Goal: Task Accomplishment & Management: Manage account settings

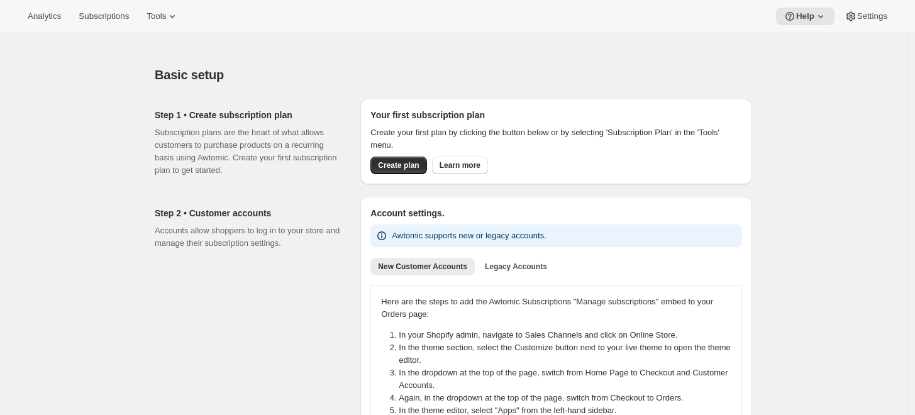
click at [364, 50] on div at bounding box center [454, 42] width 598 height 18
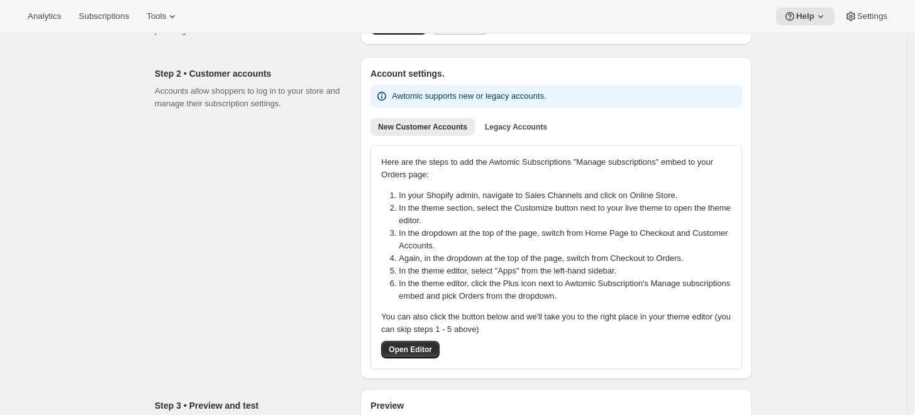
scroll to position [70, 0]
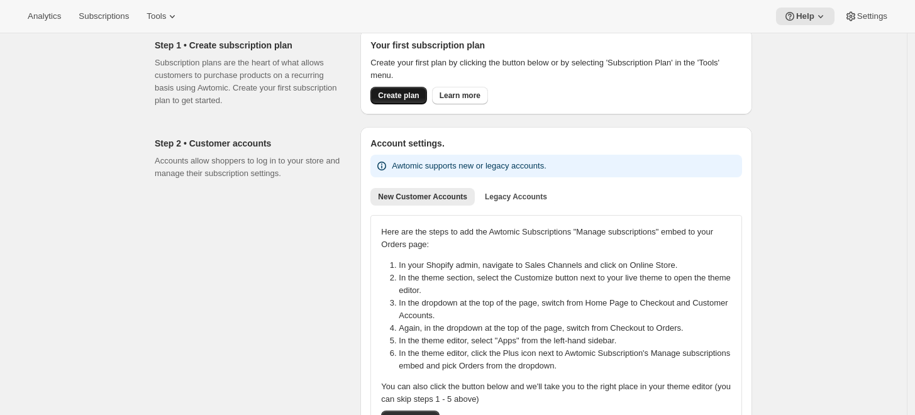
click at [410, 103] on button "Create plan" at bounding box center [399, 96] width 56 height 18
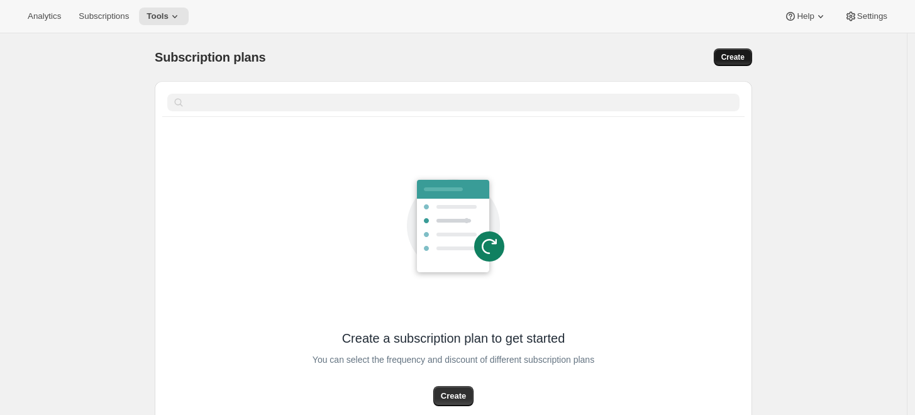
click at [740, 58] on span "Create" at bounding box center [733, 57] width 23 height 10
select select "WEEK"
select select "MONTH"
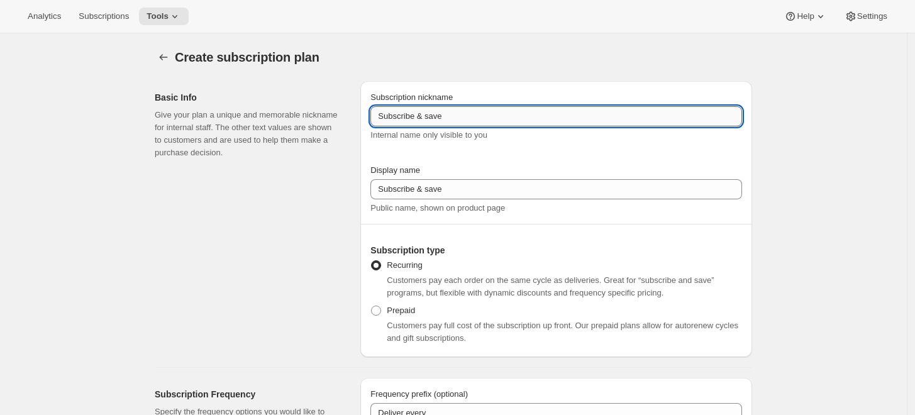
click at [542, 111] on input "Subscribe & save" at bounding box center [557, 116] width 372 height 20
click at [320, 175] on div "Basic Info Give your plan a unique and memorable nickname for internal staff. T…" at bounding box center [253, 219] width 196 height 276
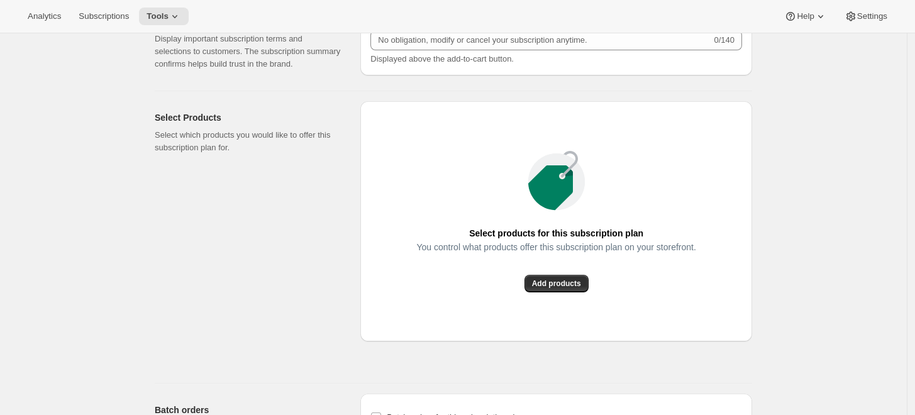
scroll to position [978, 0]
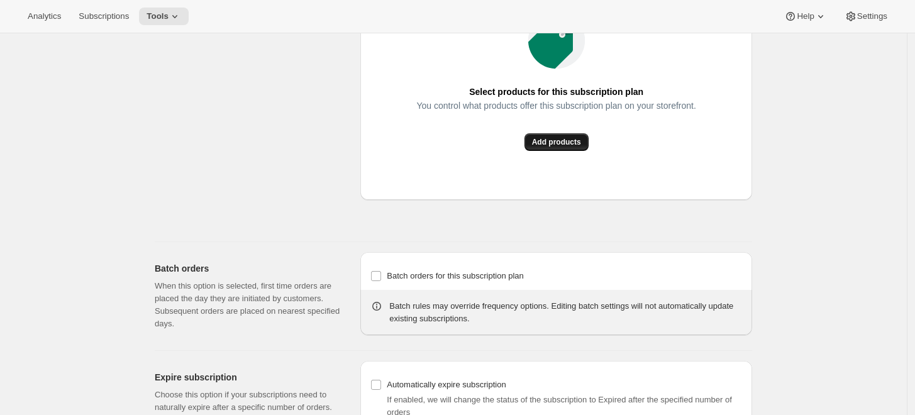
drag, startPoint x: 564, startPoint y: 165, endPoint x: 571, endPoint y: 148, distance: 18.1
click at [567, 158] on div "Select products for this subscription plan You control what products offer this…" at bounding box center [556, 80] width 392 height 240
click at [571, 148] on button "Add products" at bounding box center [557, 142] width 64 height 18
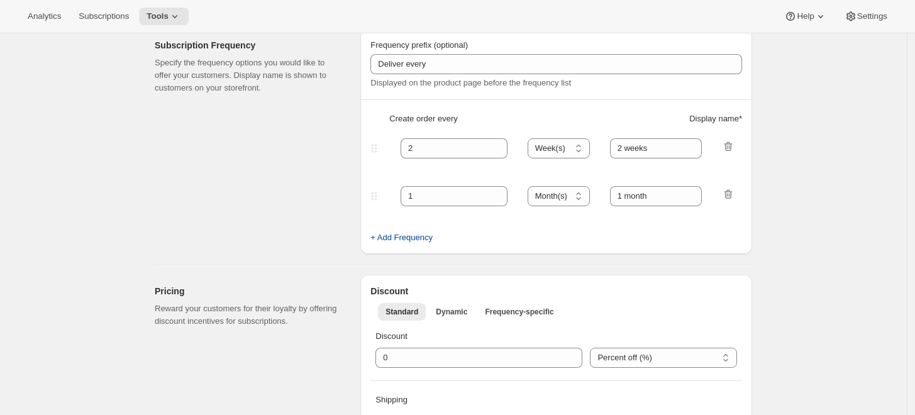
scroll to position [489, 0]
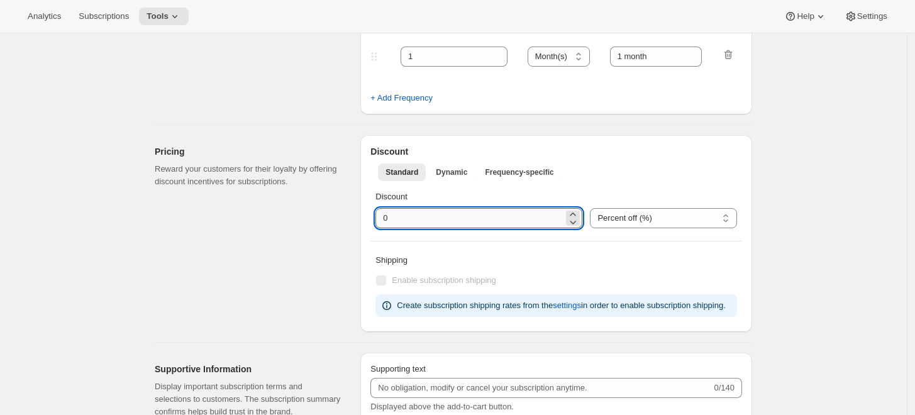
drag, startPoint x: 450, startPoint y: 222, endPoint x: 438, endPoint y: 224, distance: 12.1
click at [438, 224] on input "integer" at bounding box center [470, 218] width 188 height 20
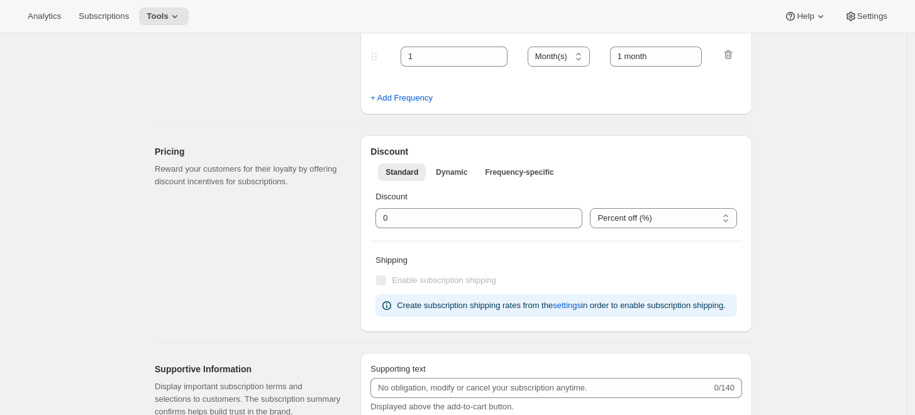
click at [347, 239] on div "Pricing Reward your customers for their loyalty by offering discount incentives…" at bounding box center [253, 233] width 196 height 197
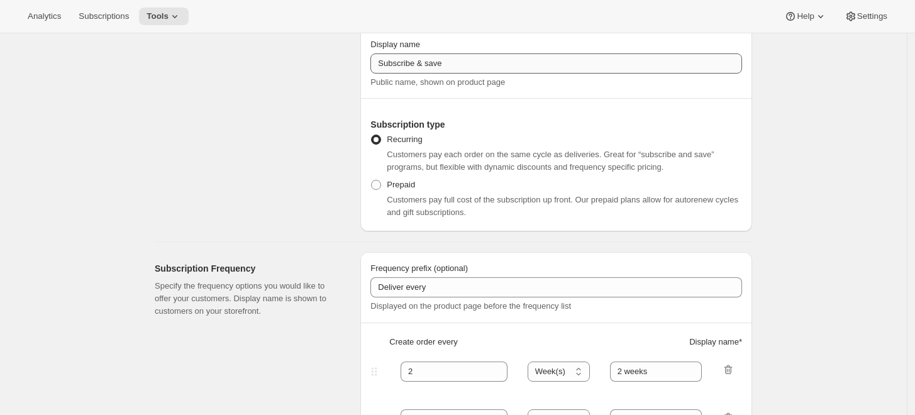
scroll to position [0, 0]
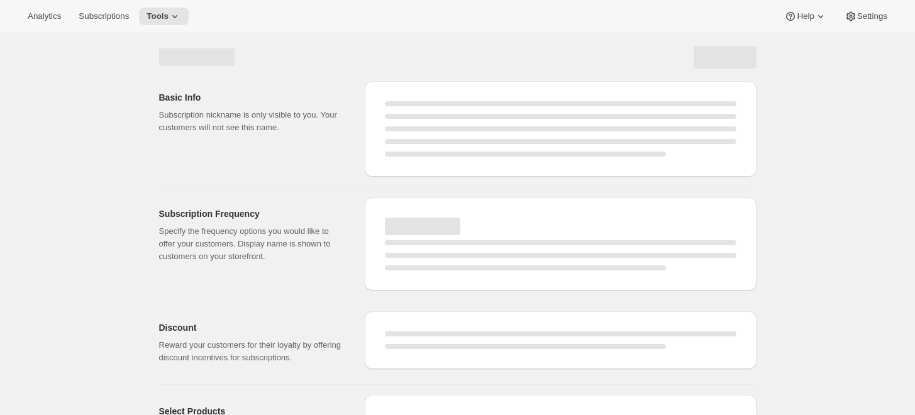
select select "WEEK"
select select "MONTH"
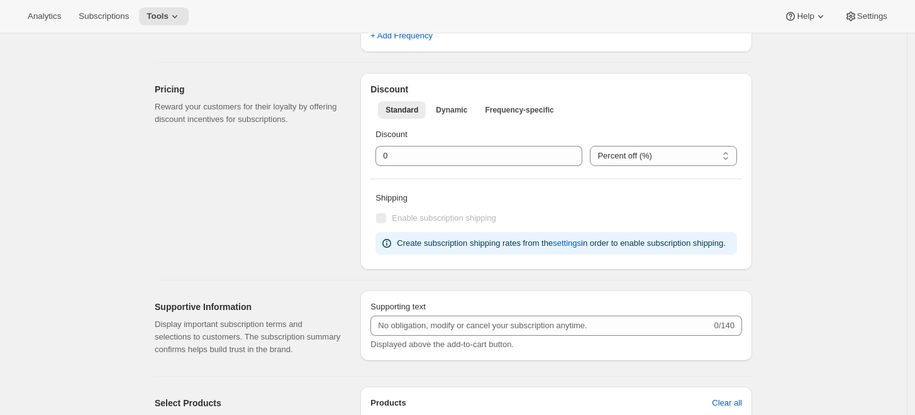
scroll to position [810, 0]
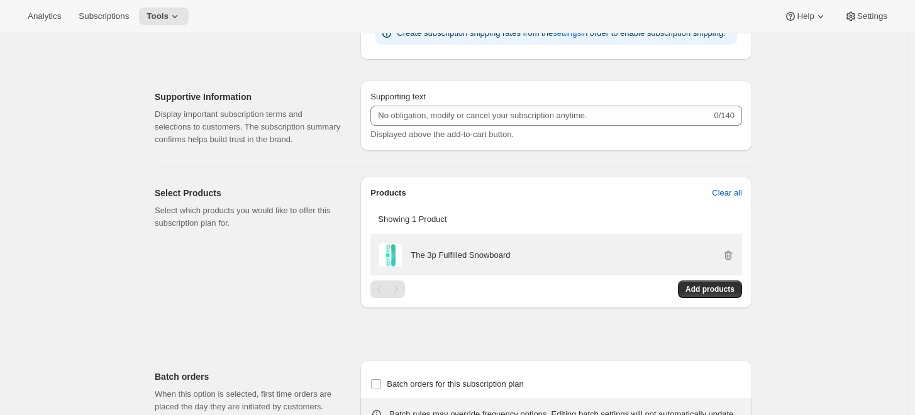
click at [455, 257] on p "The 3p Fulfilled Snowboard" at bounding box center [460, 255] width 99 height 13
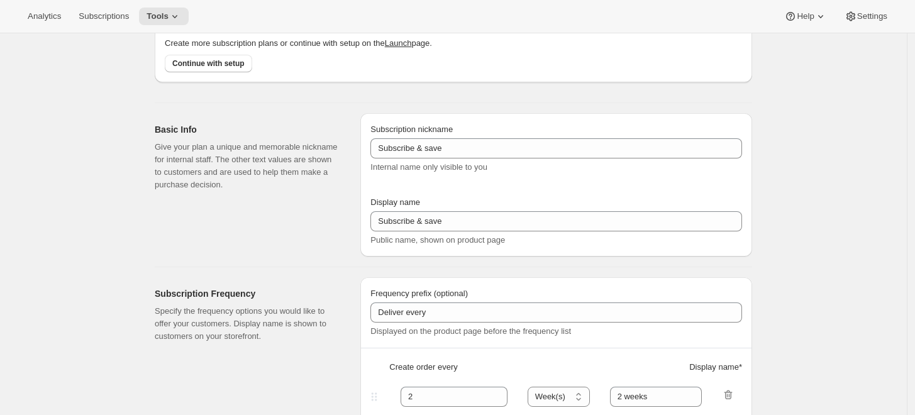
scroll to position [0, 0]
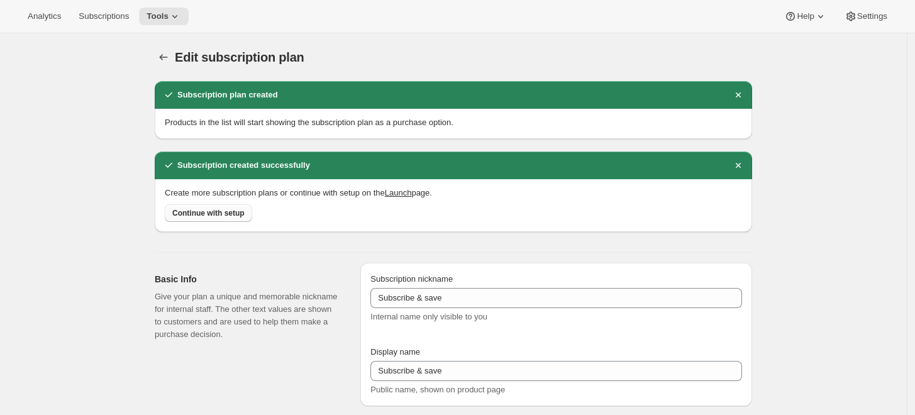
click at [237, 216] on span "Continue with setup" at bounding box center [208, 213] width 72 height 10
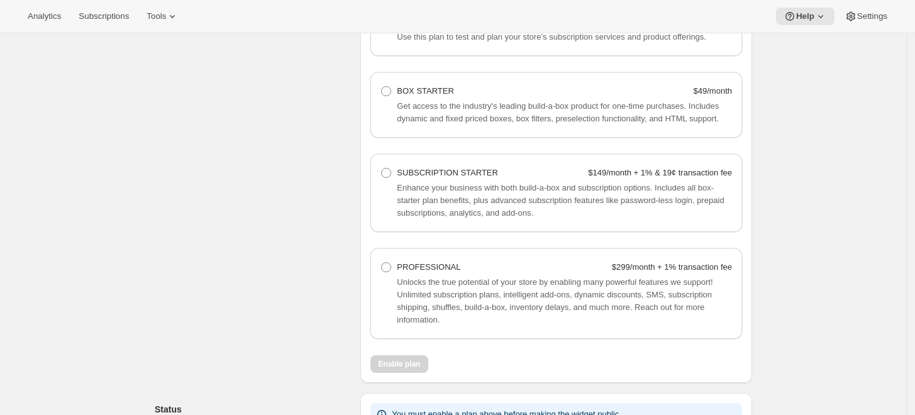
scroll to position [839, 0]
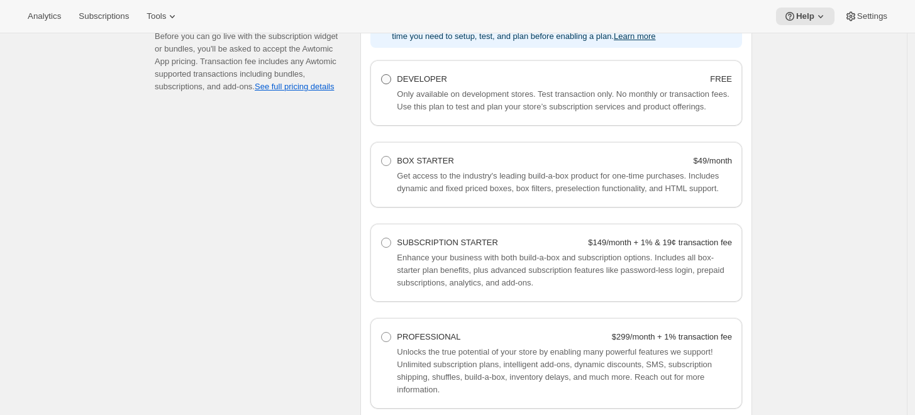
click at [396, 86] on label "DEVELOPER FREE" at bounding box center [557, 79] width 352 height 18
click at [382, 75] on Developer "DEVELOPER FREE" at bounding box center [381, 74] width 1 height 1
radio Developer "true"
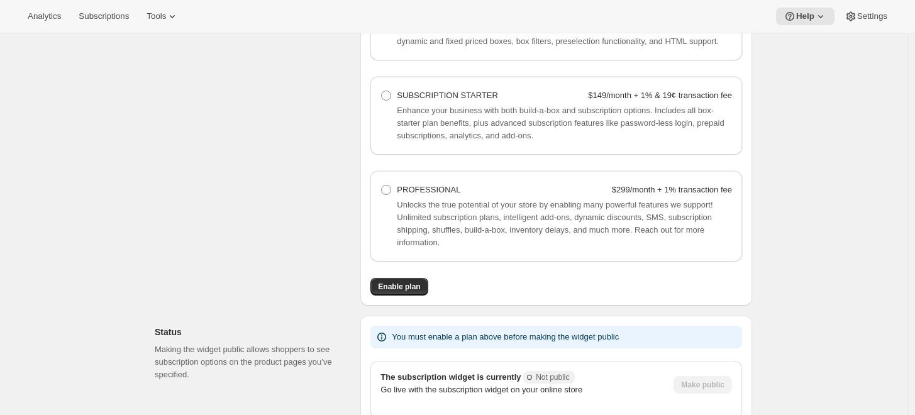
scroll to position [1068, 0]
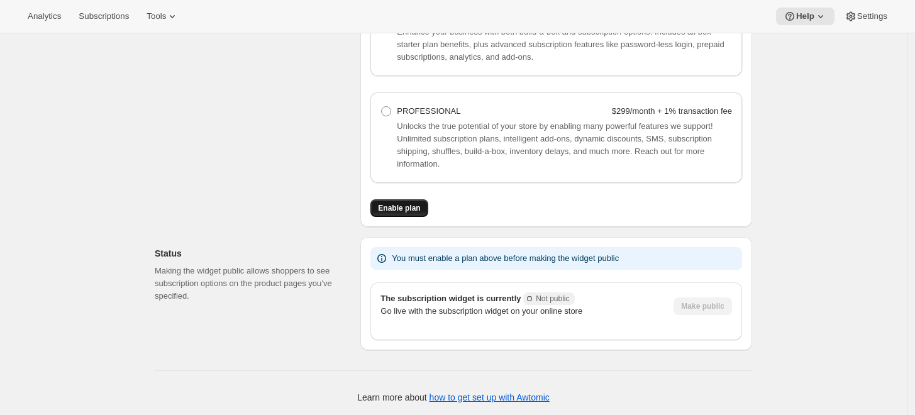
click at [403, 201] on button "Enable plan" at bounding box center [399, 208] width 57 height 18
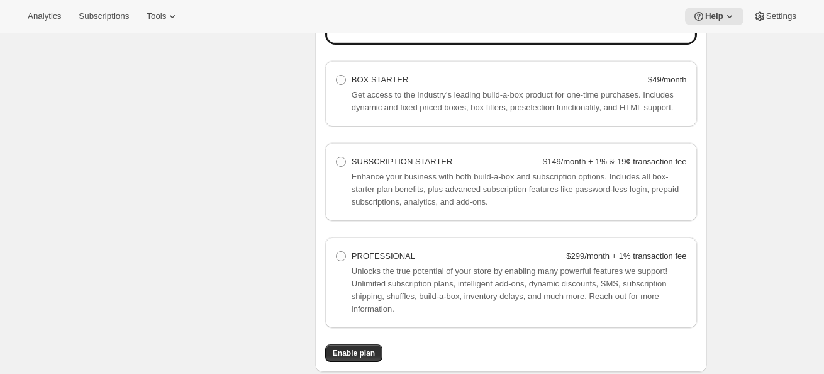
scroll to position [754, 0]
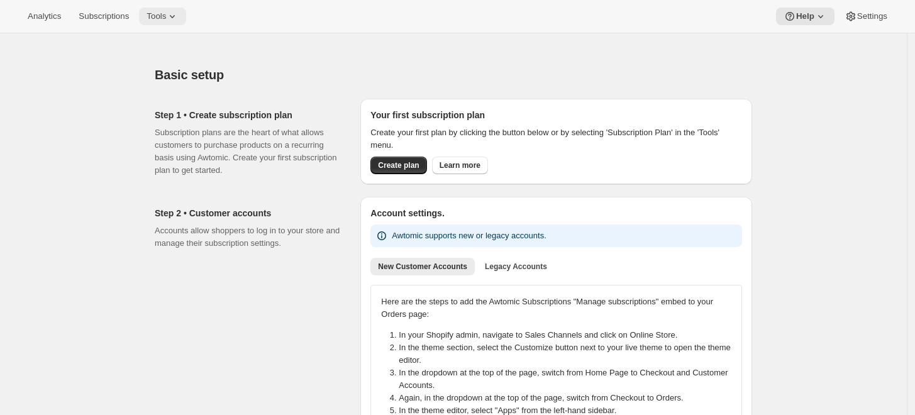
click at [170, 21] on icon at bounding box center [172, 16] width 13 height 13
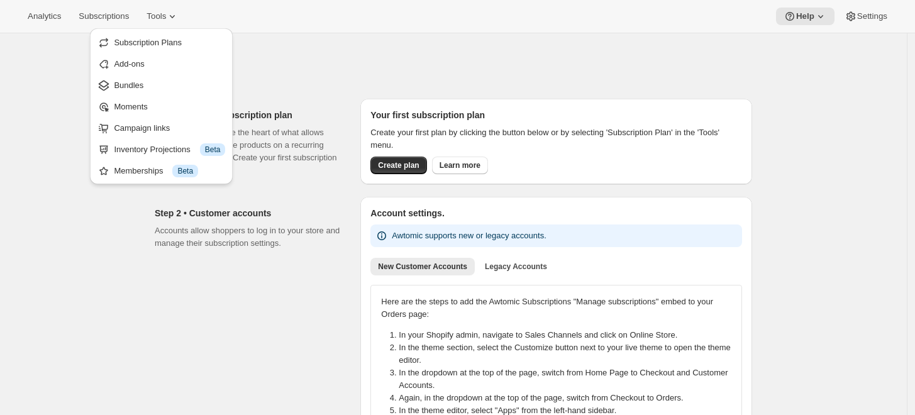
click at [224, 9] on div "Analytics Subscriptions Tools Help Settings" at bounding box center [457, 16] width 915 height 33
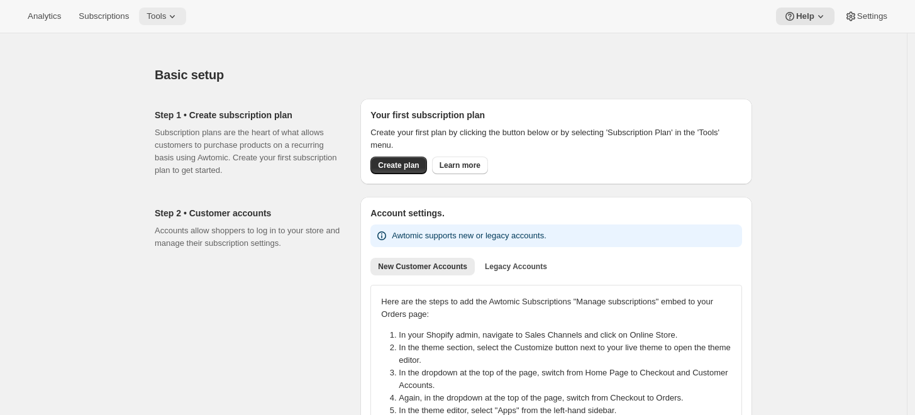
click at [157, 16] on span "Tools" at bounding box center [157, 16] width 20 height 10
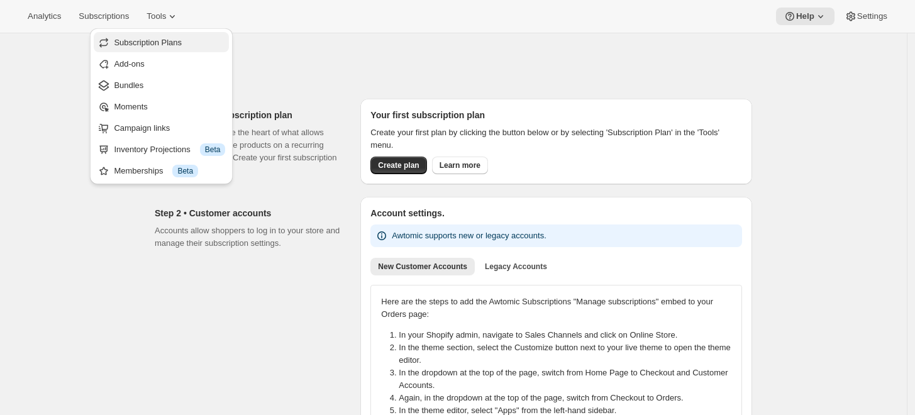
click at [187, 45] on span "Subscription Plans" at bounding box center [169, 42] width 111 height 13
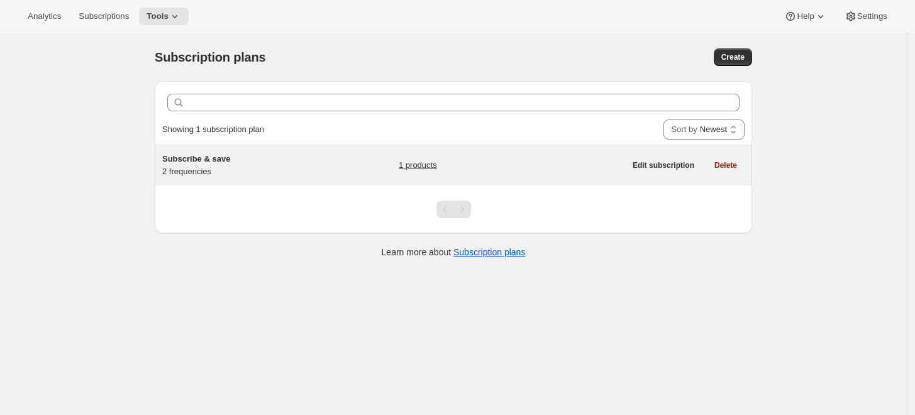
click at [407, 168] on link "1 products" at bounding box center [418, 165] width 38 height 13
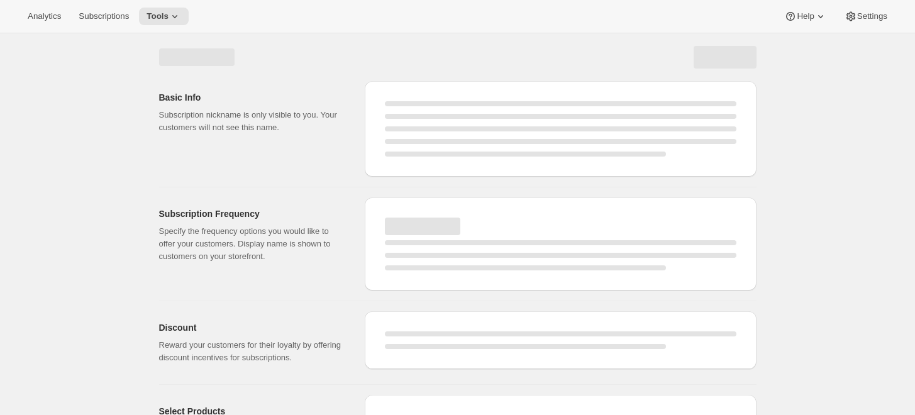
select select "WEEK"
select select "MONTH"
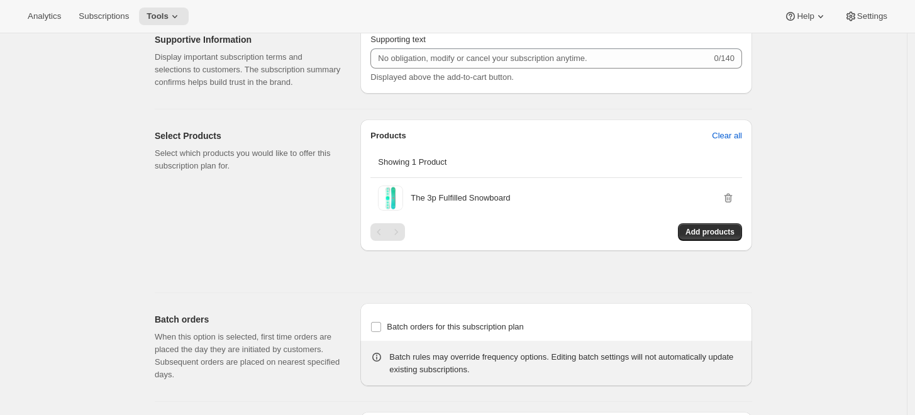
scroll to position [699, 0]
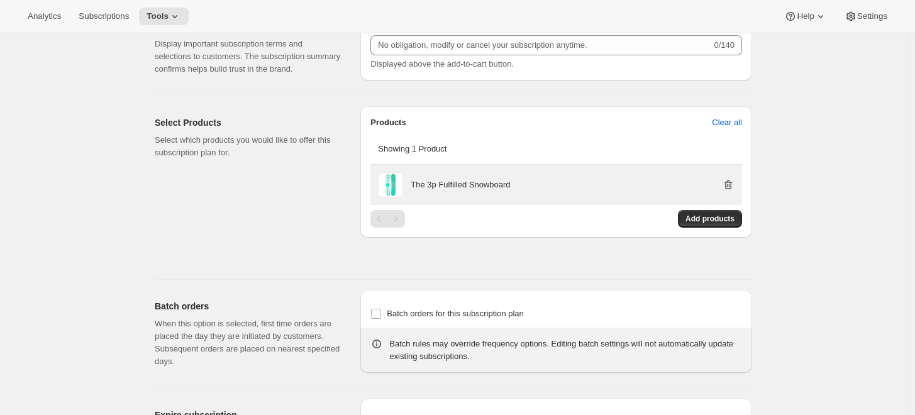
click at [729, 184] on icon "button" at bounding box center [729, 185] width 8 height 9
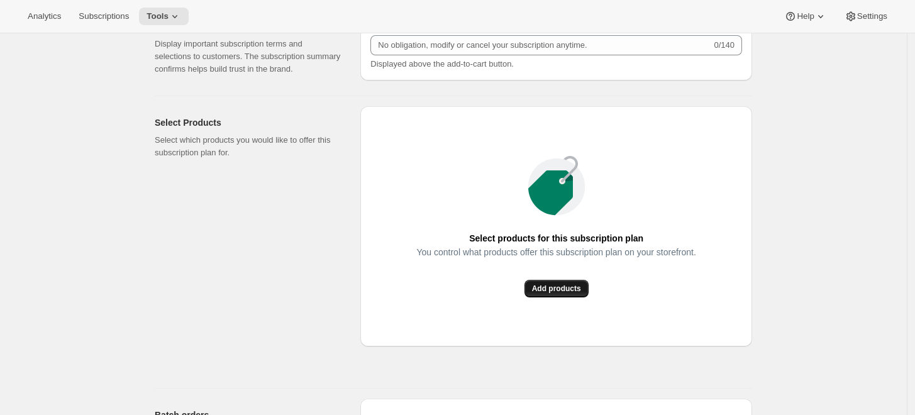
click at [573, 296] on button "Add products" at bounding box center [557, 289] width 64 height 18
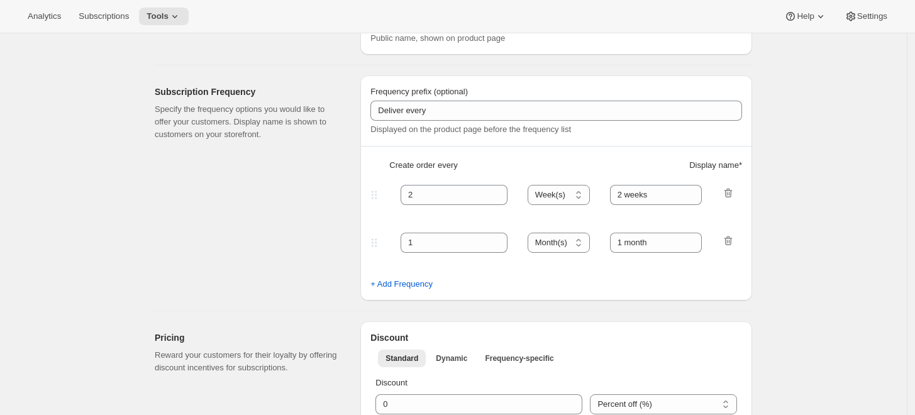
scroll to position [0, 0]
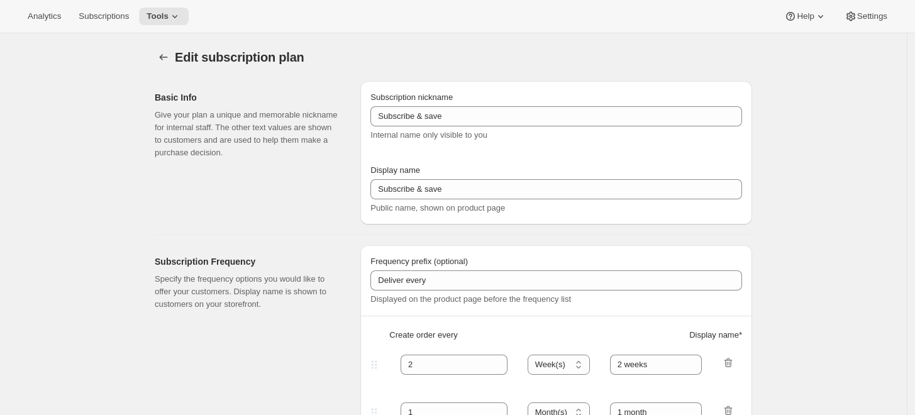
click at [159, 54] on button "Subscription plans" at bounding box center [164, 57] width 18 height 18
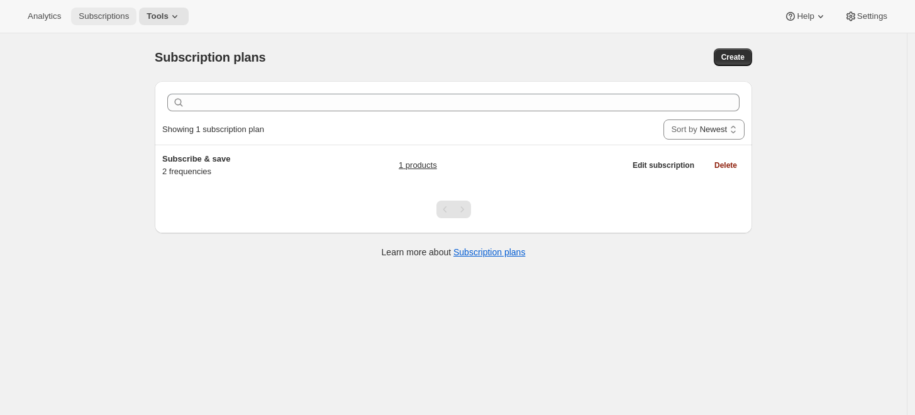
click at [118, 17] on span "Subscriptions" at bounding box center [104, 16] width 50 height 10
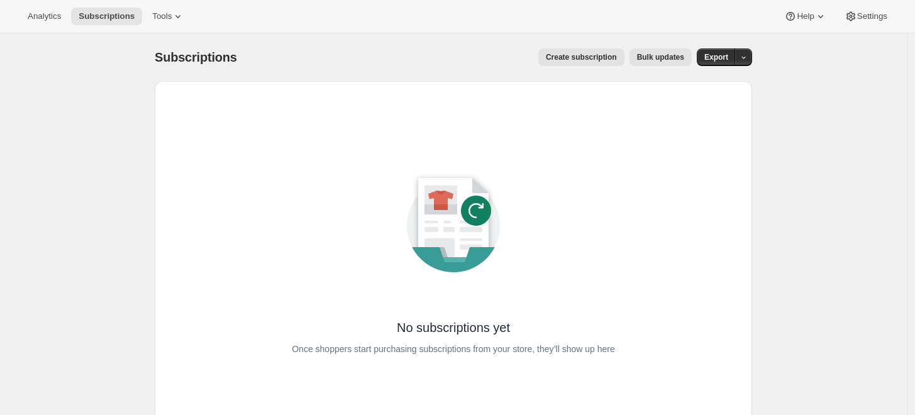
click at [255, 127] on div "No subscriptions yet Once shoppers start purchasing subscriptions from your sto…" at bounding box center [453, 256] width 557 height 310
click at [478, 93] on div "No subscriptions yet Once shoppers start purchasing subscriptions from your sto…" at bounding box center [454, 256] width 578 height 330
click at [745, 47] on div "Subscriptions. This page is ready Subscriptions Create subscription Bulk update…" at bounding box center [454, 57] width 598 height 48
click at [751, 52] on button "button" at bounding box center [744, 57] width 18 height 18
click at [765, 61] on div "Subscriptions. This page is ready Subscriptions Create subscription Bulk update…" at bounding box center [454, 250] width 628 height 435
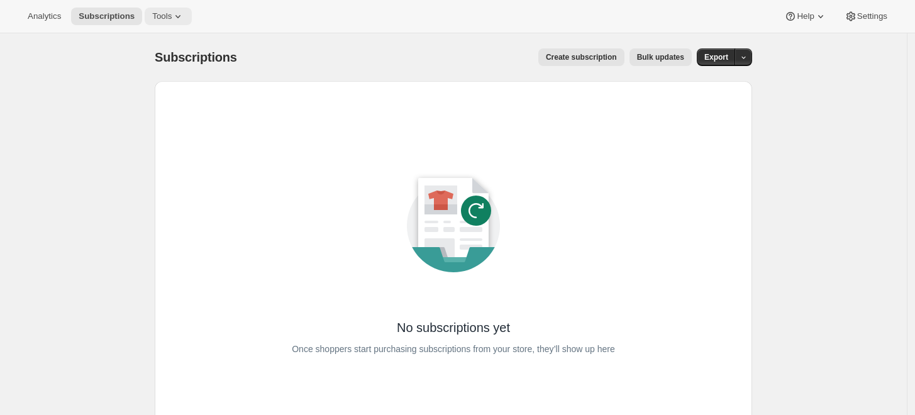
click at [164, 14] on span "Tools" at bounding box center [162, 16] width 20 height 10
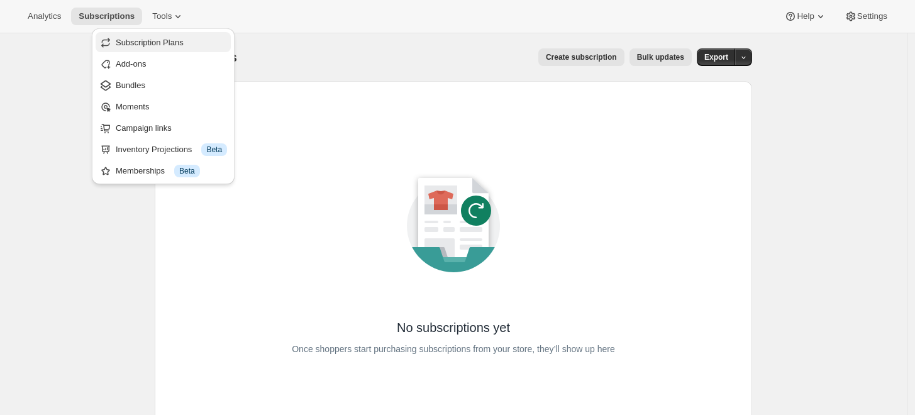
click at [187, 49] on button "Subscription Plans" at bounding box center [163, 42] width 135 height 20
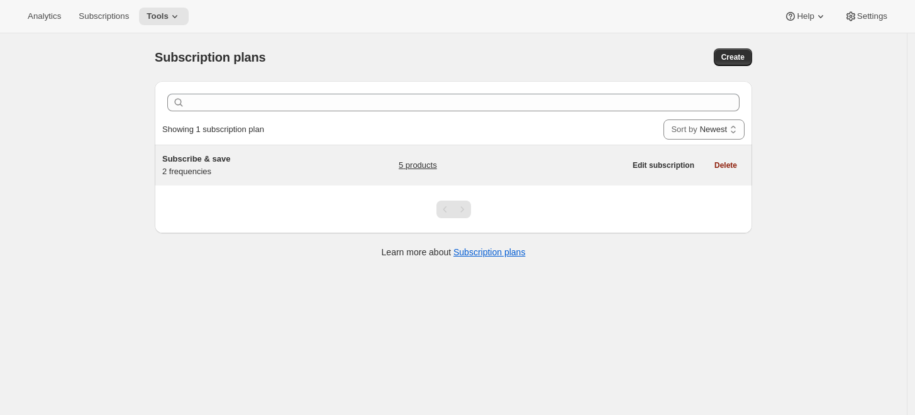
click at [273, 170] on div "Subscribe & save 2 frequencies" at bounding box center [240, 165] width 157 height 25
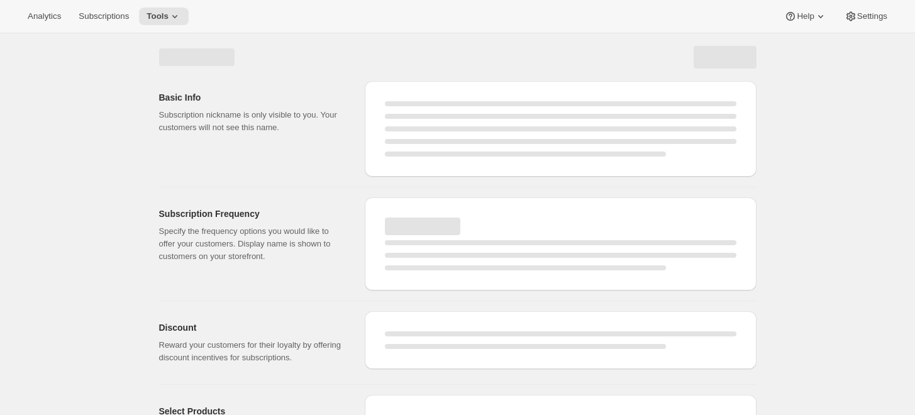
select select "WEEK"
select select "MONTH"
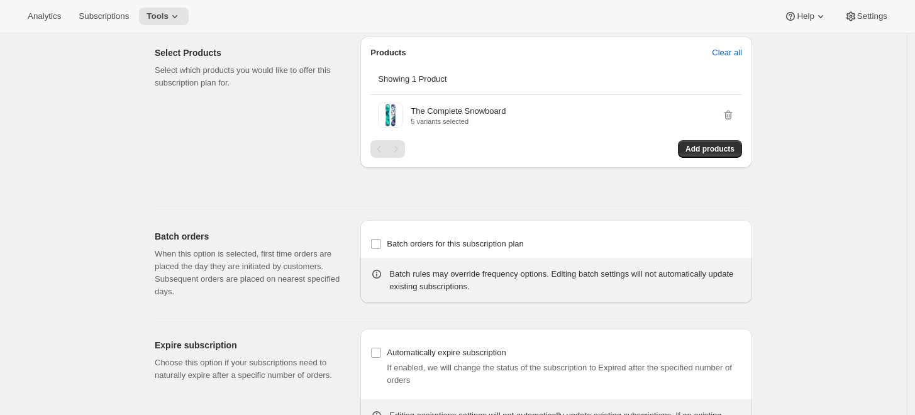
scroll to position [848, 0]
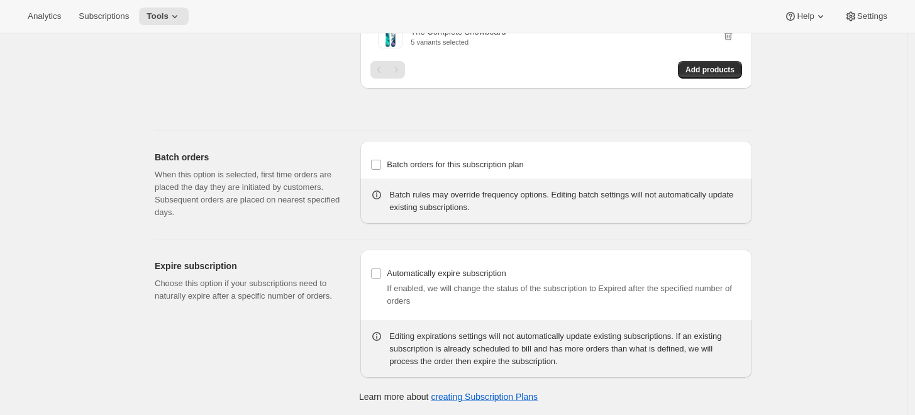
click at [308, 150] on div "Batch orders When this option is selected, first time orders are placed the day…" at bounding box center [253, 185] width 196 height 88
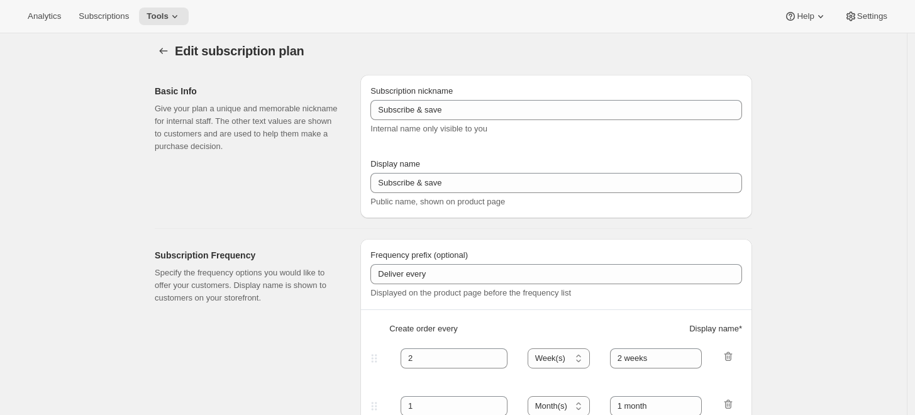
scroll to position [0, 0]
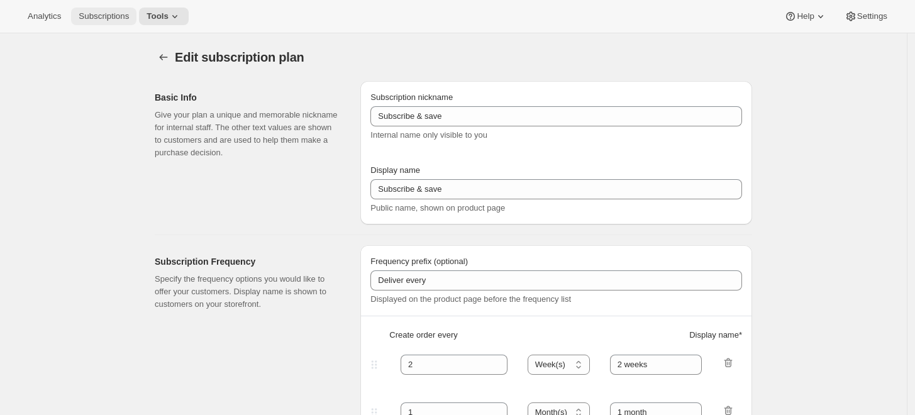
click at [110, 12] on span "Subscriptions" at bounding box center [104, 16] width 50 height 10
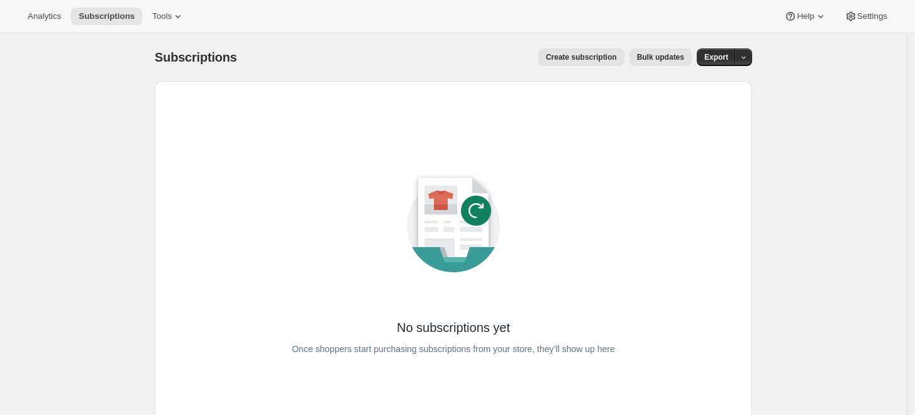
click at [328, 166] on div "No subscriptions yet Once shoppers start purchasing subscriptions from your sto…" at bounding box center [453, 256] width 557 height 310
click at [47, 20] on span "Analytics" at bounding box center [44, 16] width 33 height 10
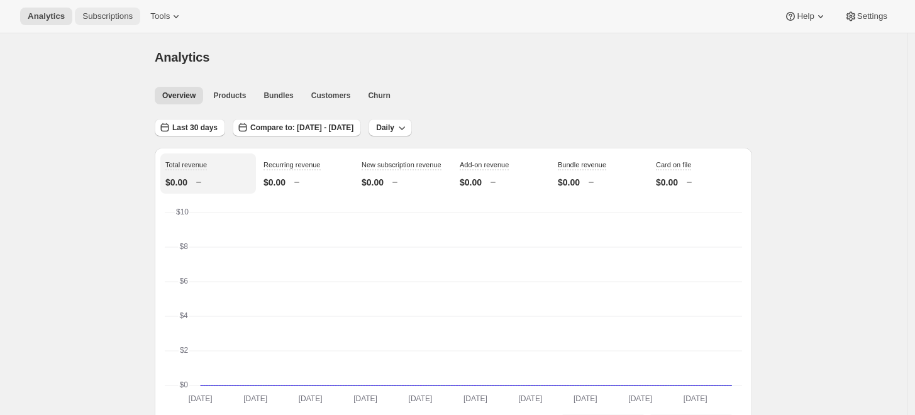
click at [126, 23] on button "Subscriptions" at bounding box center [107, 17] width 65 height 18
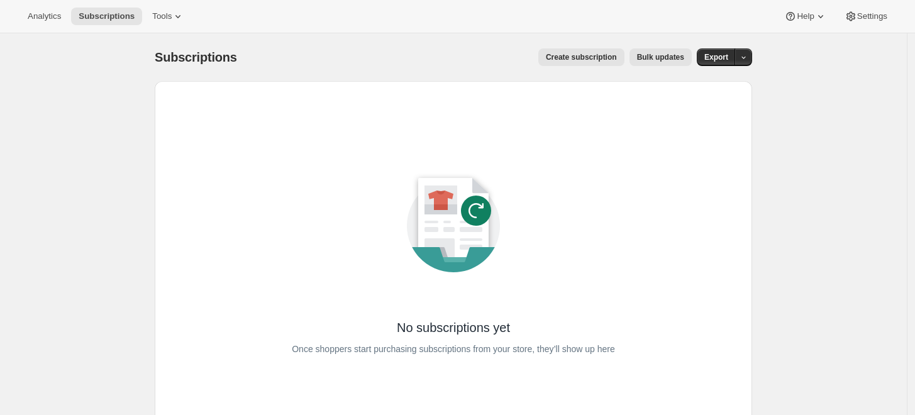
click at [379, 112] on div "No subscriptions yet Once shoppers start purchasing subscriptions from your sto…" at bounding box center [453, 256] width 557 height 310
click at [744, 56] on icon "button" at bounding box center [744, 57] width 8 height 8
click at [746, 55] on icon "button" at bounding box center [744, 57] width 8 height 8
click at [182, 19] on button "Tools" at bounding box center [168, 17] width 47 height 18
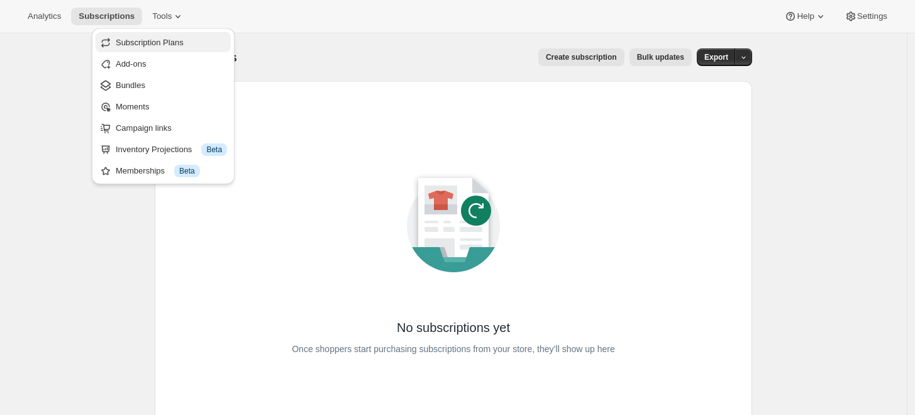
click at [176, 41] on span "Subscription Plans" at bounding box center [150, 42] width 68 height 9
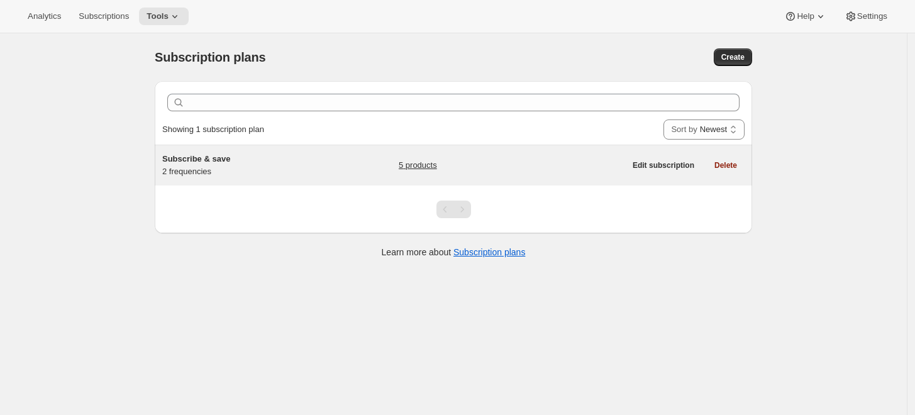
click at [391, 168] on div "Subscribe & save 2 frequencies 5 products" at bounding box center [393, 165] width 463 height 25
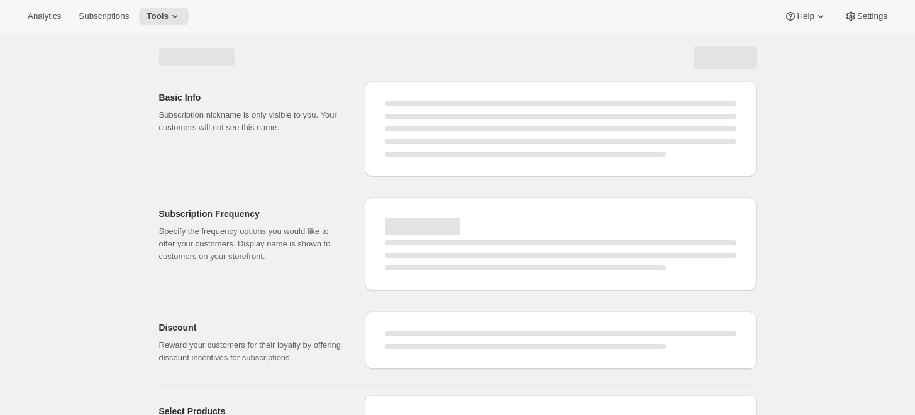
select select "WEEK"
select select "MONTH"
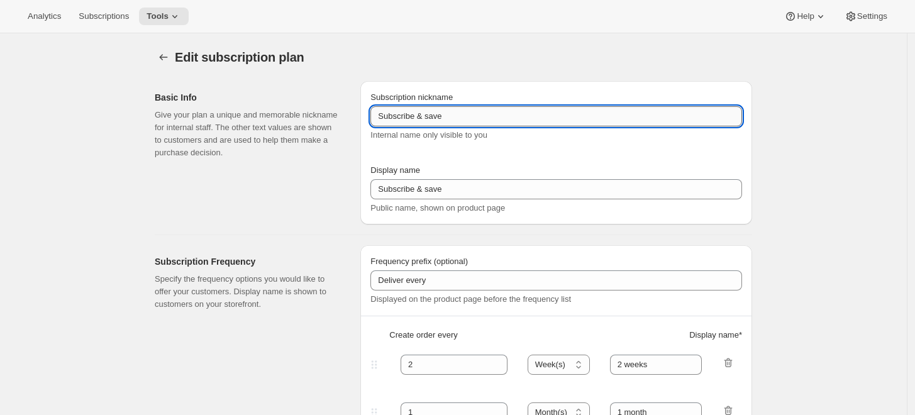
click at [469, 125] on input "Subscribe & save" at bounding box center [557, 116] width 372 height 20
type input "Subscribe & save 123"
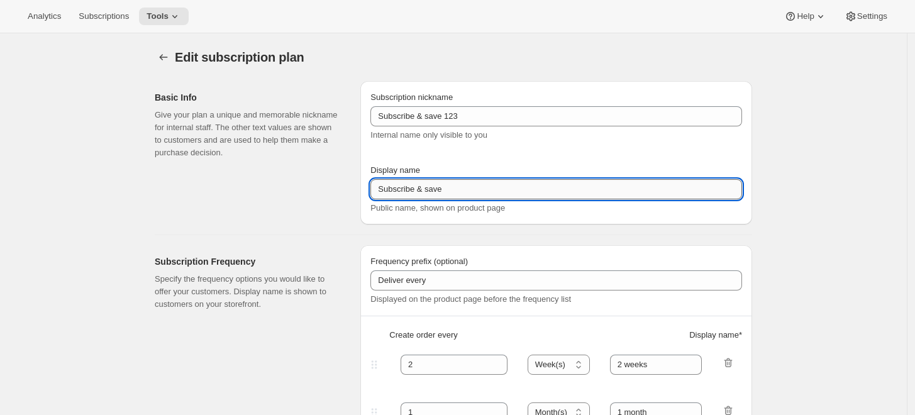
click at [469, 179] on input "Subscribe & save" at bounding box center [557, 189] width 372 height 20
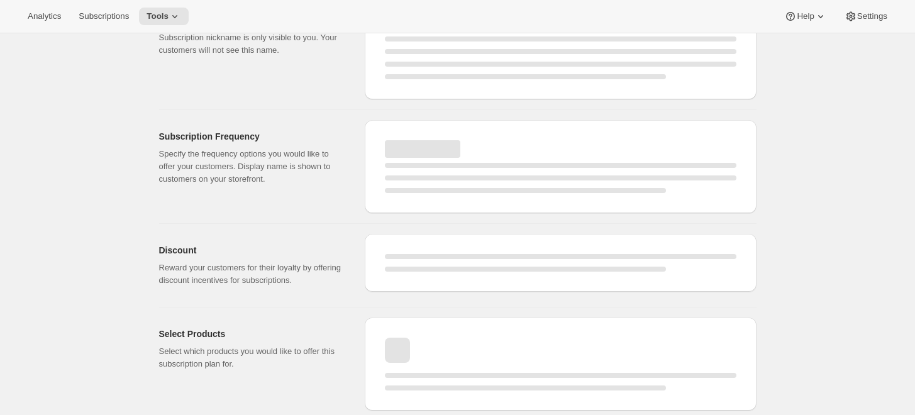
select select "WEEK"
select select "MONTH"
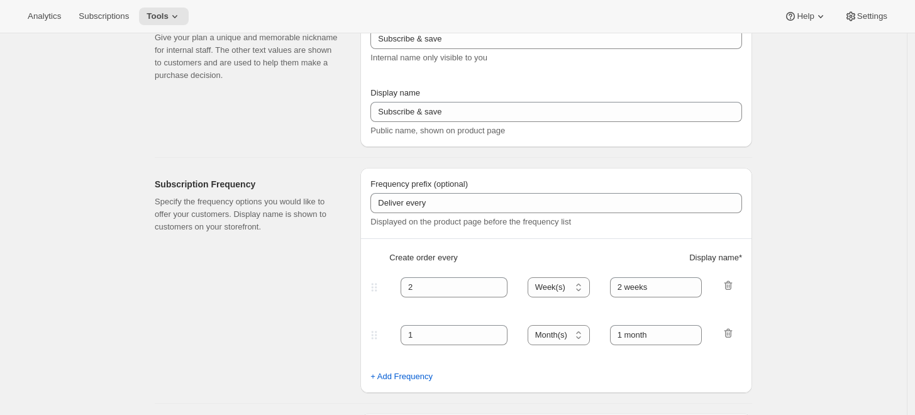
type input "Subscribe & save 123"
click at [500, 26] on div "Subscription nickname" at bounding box center [557, 20] width 372 height 13
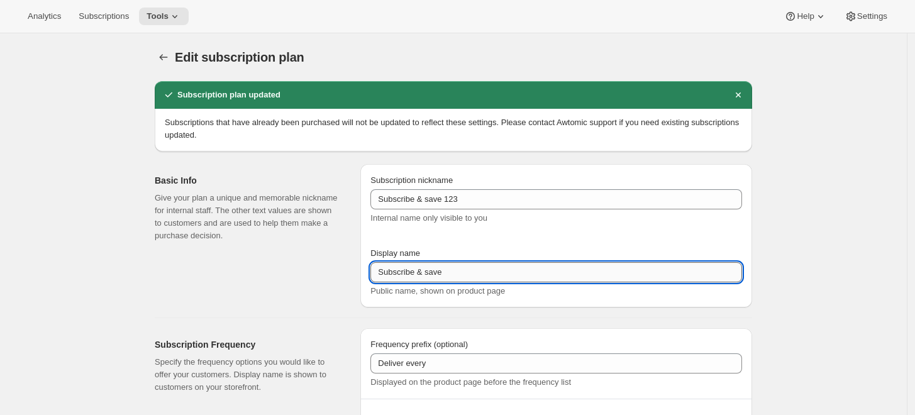
click at [488, 265] on input "Subscribe & save" at bounding box center [557, 272] width 372 height 20
type input "Subscribe & save 123"
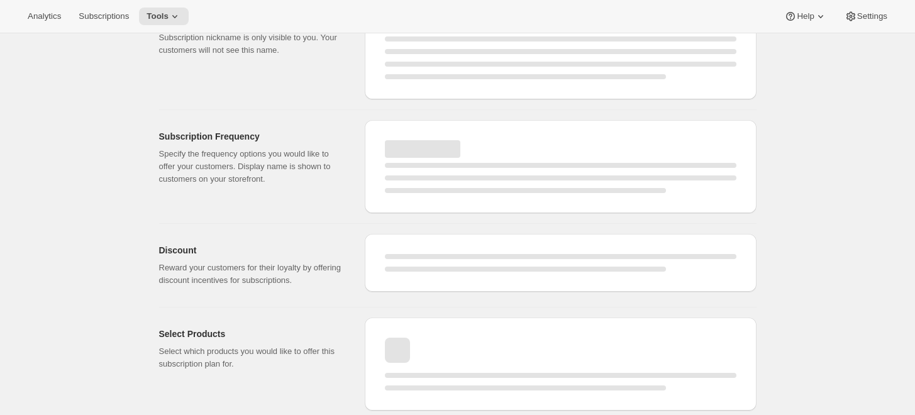
select select "WEEK"
select select "MONTH"
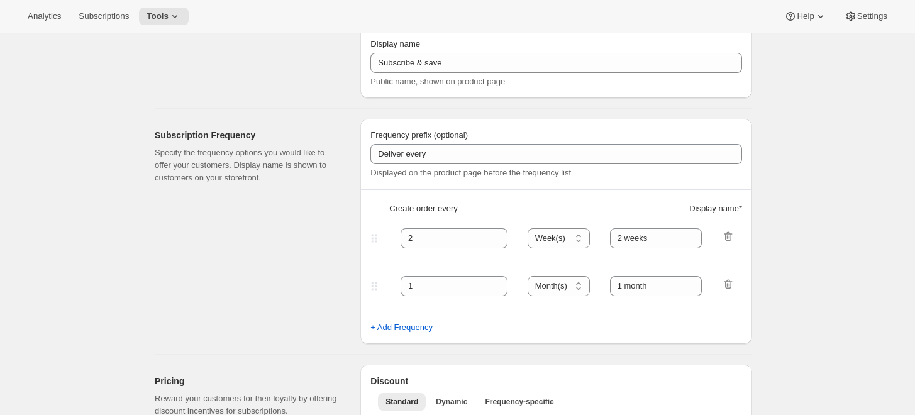
type input "Subscribe & save 123"
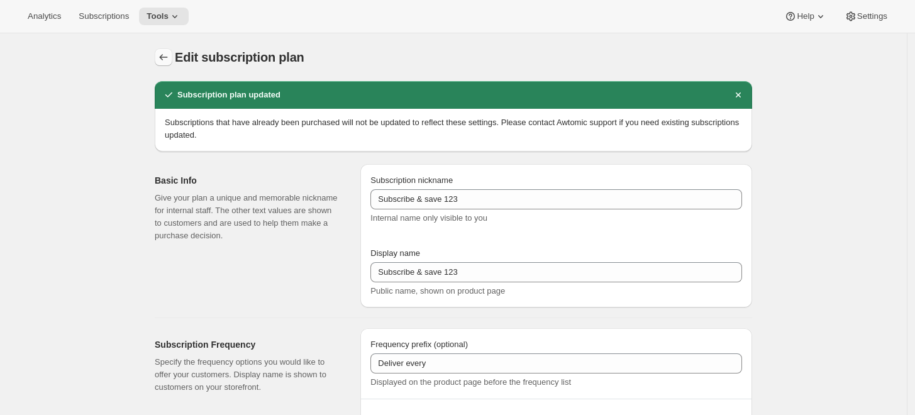
click at [161, 55] on icon "Subscription plans" at bounding box center [163, 57] width 13 height 13
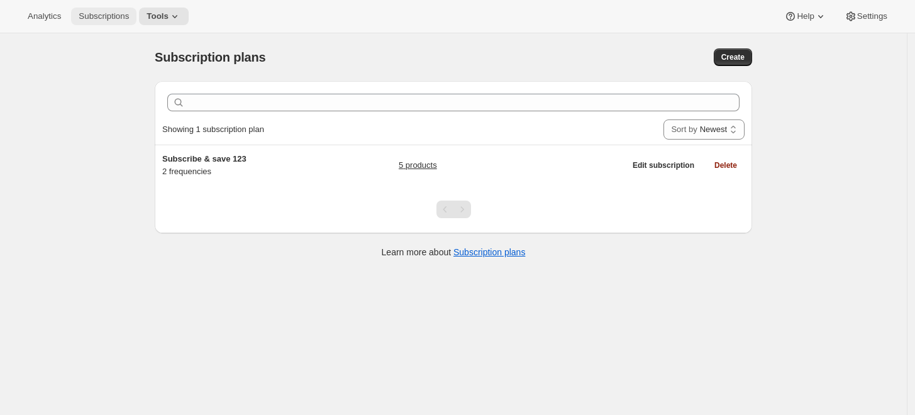
click at [123, 15] on span "Subscriptions" at bounding box center [104, 16] width 50 height 10
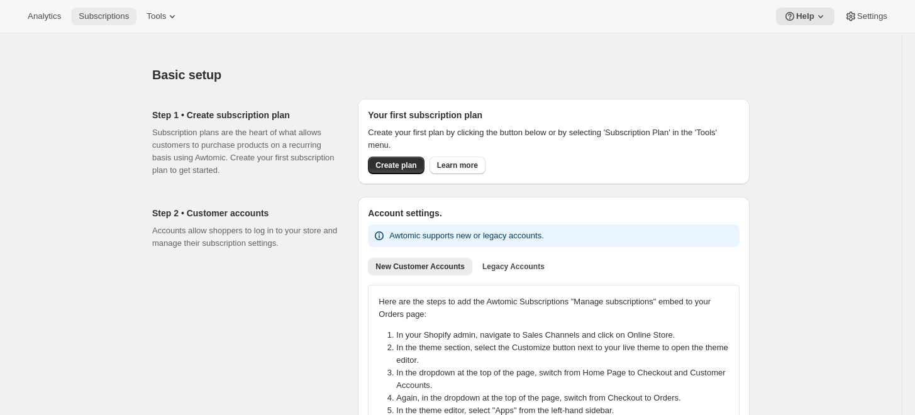
click at [108, 18] on span "Subscriptions" at bounding box center [104, 16] width 50 height 10
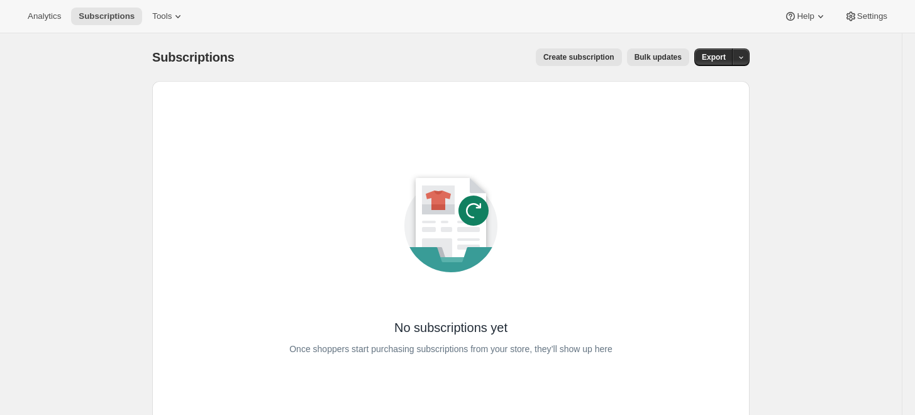
click at [296, 134] on div "No subscriptions yet Once shoppers start purchasing subscriptions from your sto…" at bounding box center [450, 256] width 557 height 310
click at [746, 56] on icon "button" at bounding box center [741, 57] width 8 height 8
click at [736, 74] on button "Subscription data" at bounding box center [696, 83] width 107 height 20
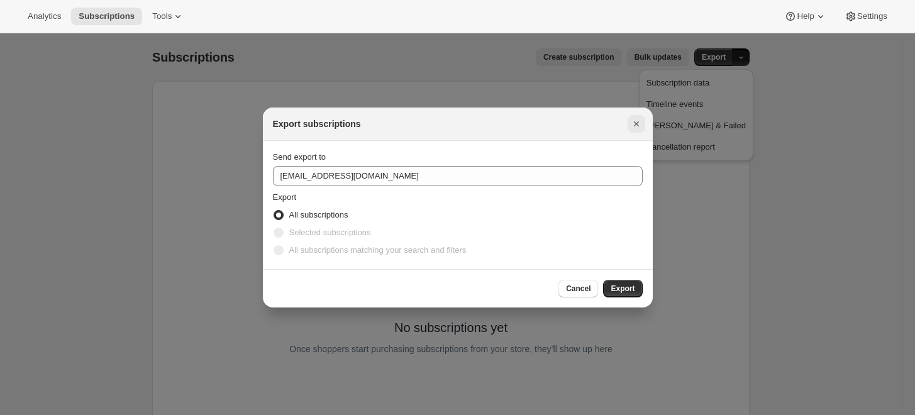
click at [638, 130] on icon "Close" at bounding box center [636, 124] width 13 height 13
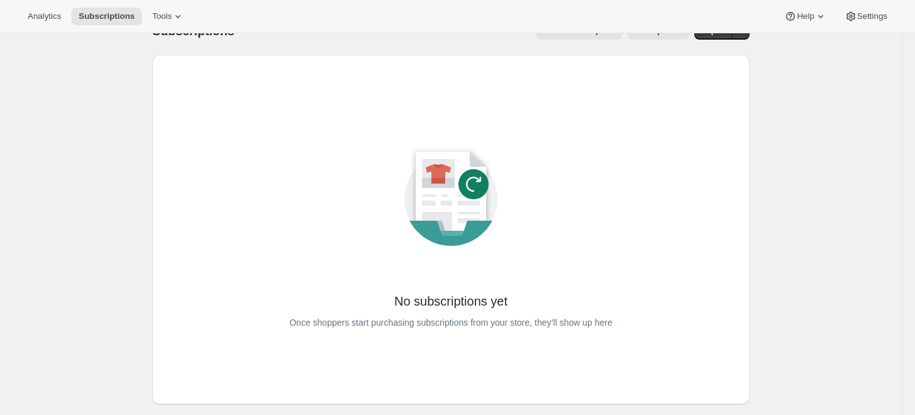
scroll to position [53, 0]
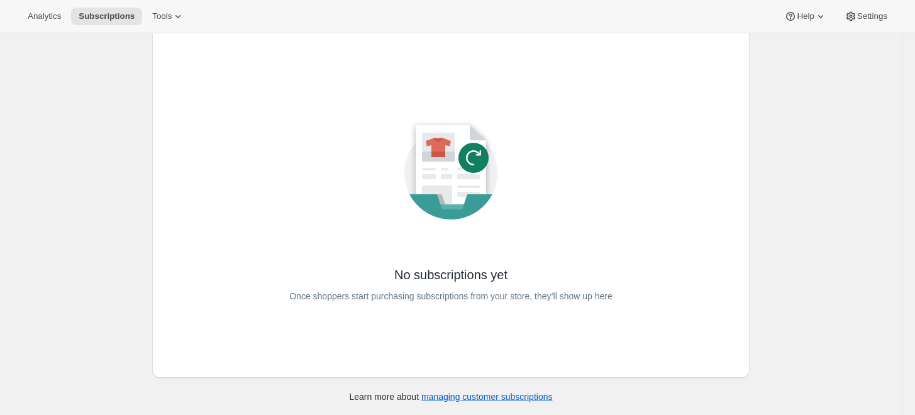
click at [498, 254] on div "No subscriptions yet" at bounding box center [450, 264] width 113 height 40
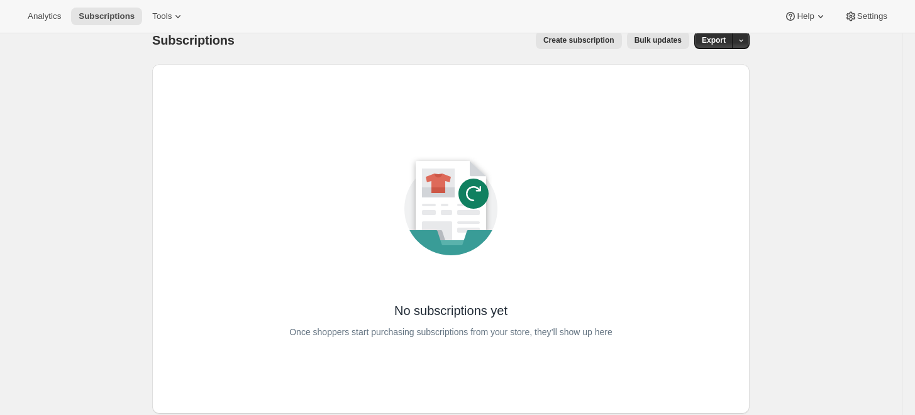
scroll to position [0, 0]
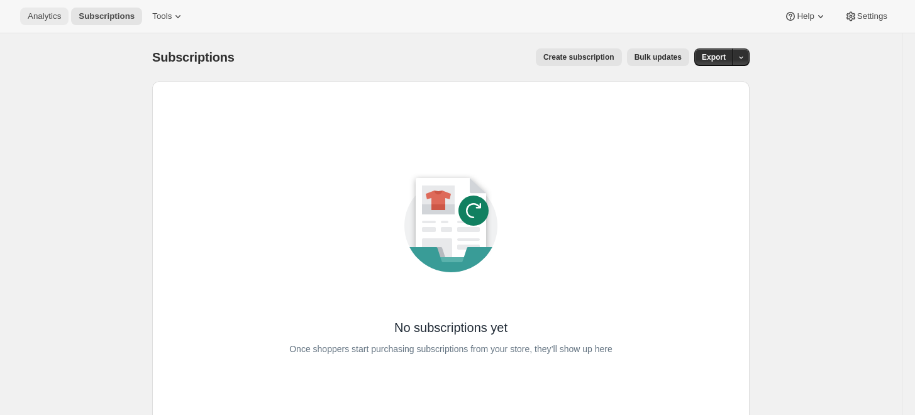
click at [28, 11] on span "Analytics" at bounding box center [44, 16] width 33 height 10
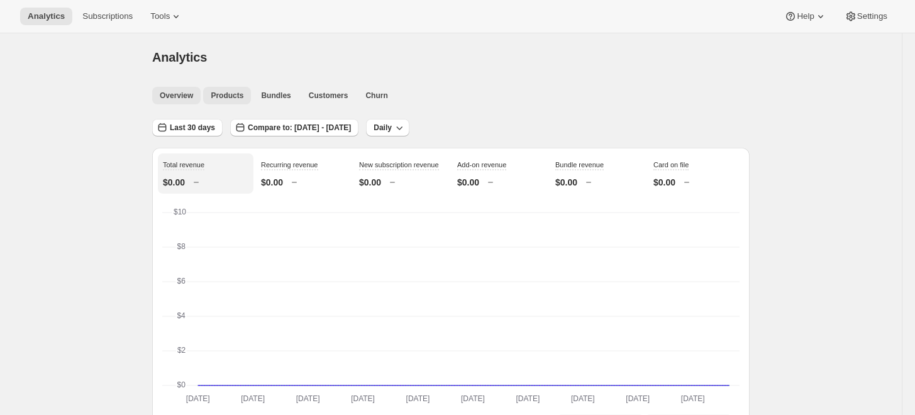
click at [225, 93] on span "Products" at bounding box center [227, 96] width 33 height 10
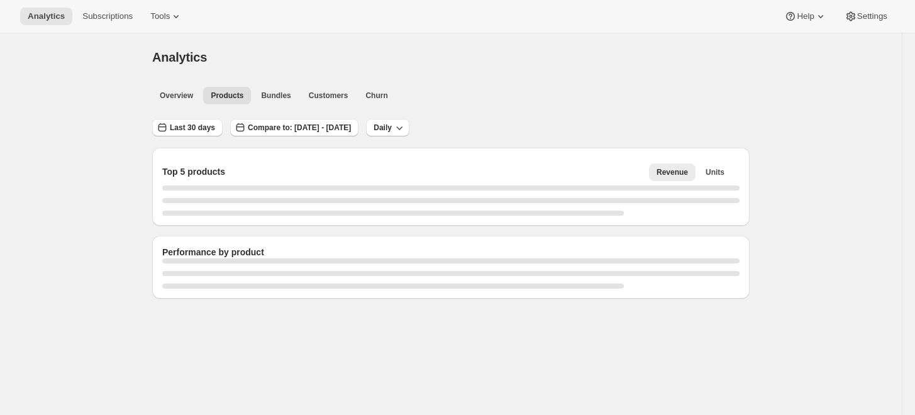
click at [243, 98] on button "Products" at bounding box center [227, 96] width 48 height 18
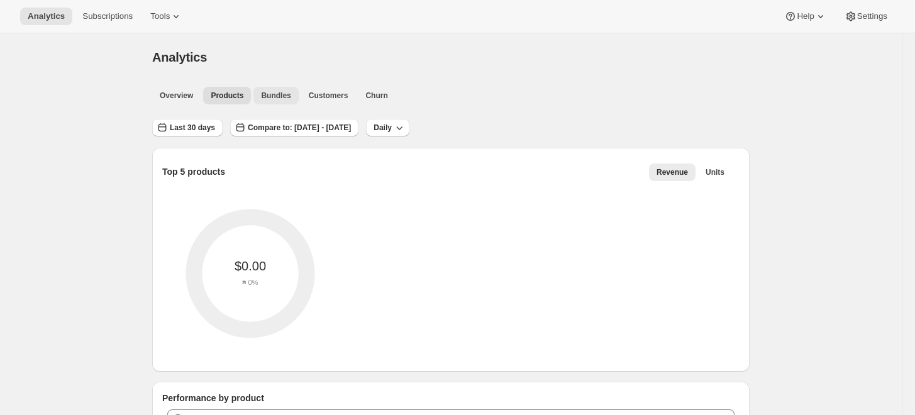
click at [272, 95] on span "Bundles" at bounding box center [276, 96] width 30 height 10
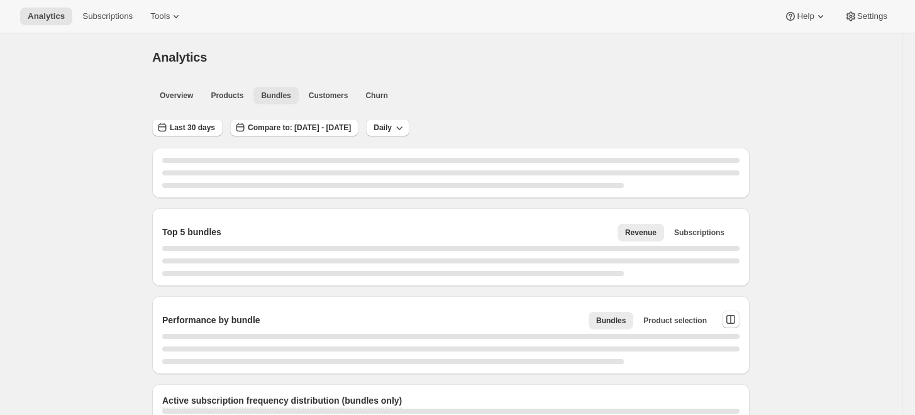
click at [321, 95] on span "Customers" at bounding box center [329, 96] width 40 height 10
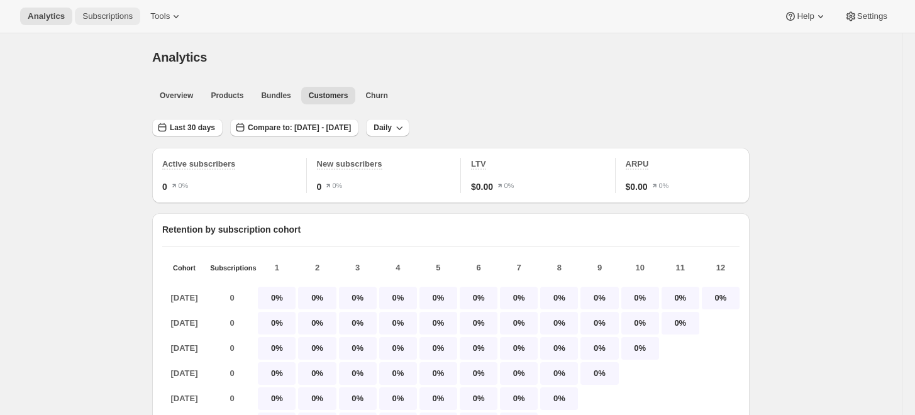
click at [106, 24] on button "Subscriptions" at bounding box center [107, 17] width 65 height 18
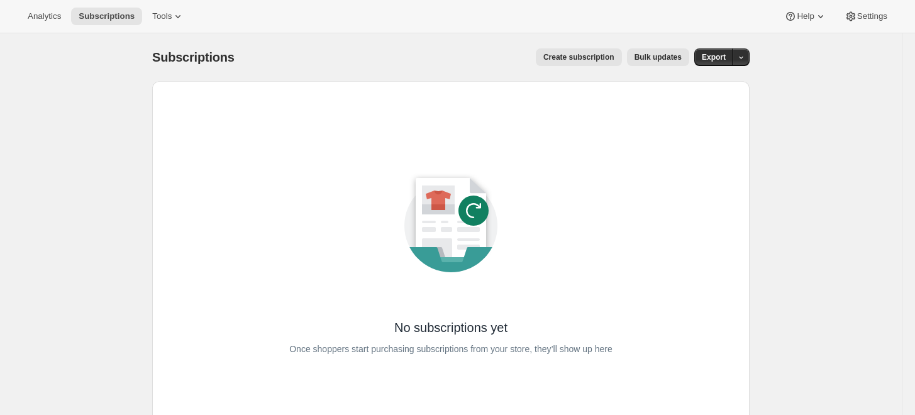
click at [182, 29] on div "Analytics Subscriptions Tools Help Settings" at bounding box center [457, 16] width 915 height 33
click at [179, 24] on button "Tools" at bounding box center [168, 17] width 47 height 18
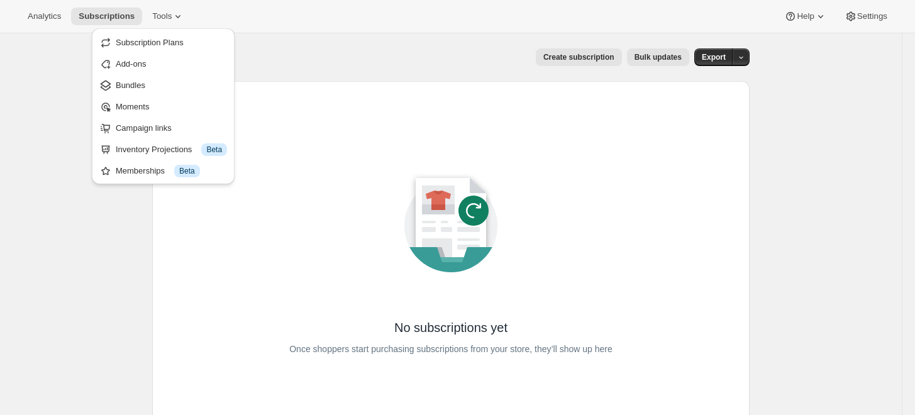
click at [301, 86] on div "No subscriptions yet Once shoppers start purchasing subscriptions from your sto…" at bounding box center [451, 256] width 598 height 350
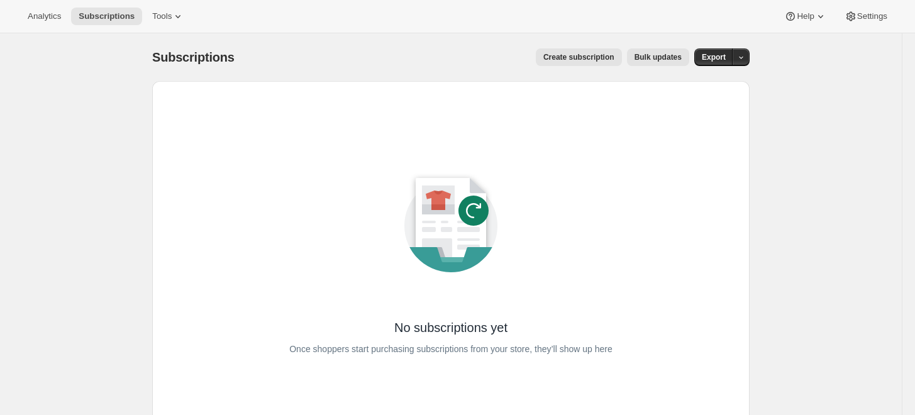
click at [165, 36] on div "Subscriptions. This page is ready Subscriptions Create subscription Bulk update…" at bounding box center [451, 57] width 598 height 48
click at [172, 22] on icon at bounding box center [178, 16] width 13 height 13
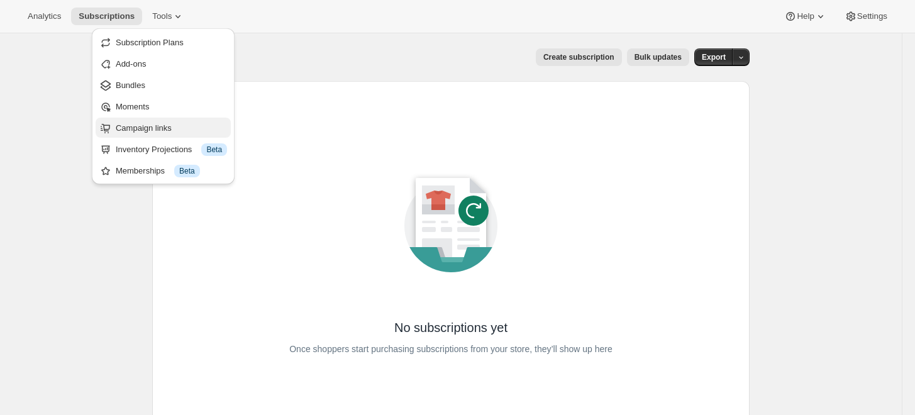
click at [164, 127] on span "Campaign links" at bounding box center [144, 127] width 56 height 9
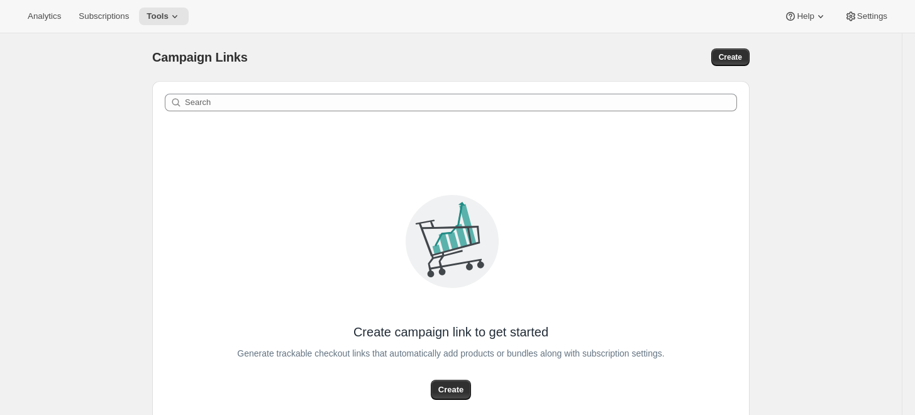
click at [150, 25] on div "Analytics Subscriptions Tools Help Settings" at bounding box center [457, 16] width 915 height 33
click at [158, 20] on span "Tools" at bounding box center [158, 16] width 22 height 10
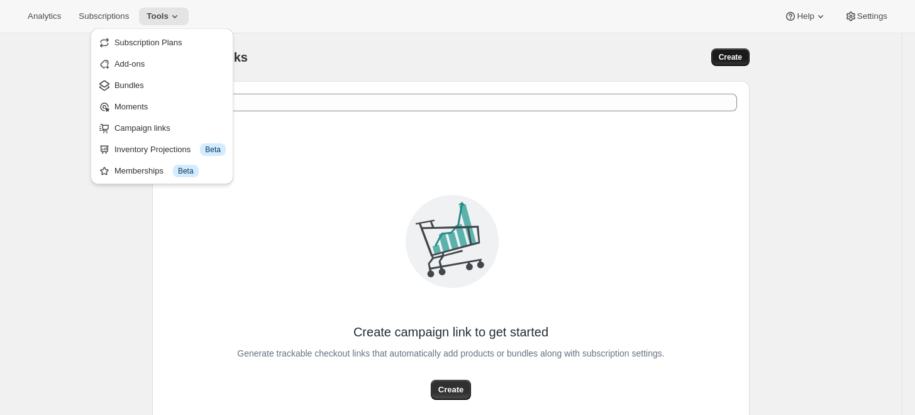
click at [722, 60] on button "Create" at bounding box center [731, 57] width 38 height 18
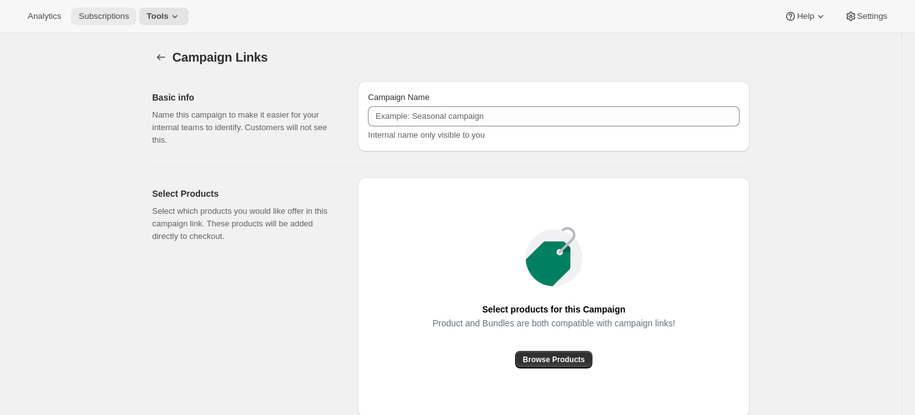
click at [116, 24] on button "Subscriptions" at bounding box center [103, 17] width 65 height 18
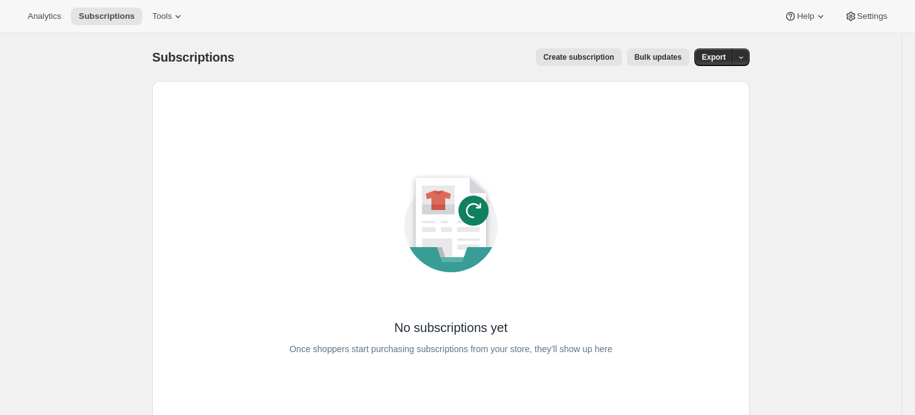
click at [691, 162] on div "No subscriptions yet Once shoppers start purchasing subscriptions from your sto…" at bounding box center [450, 256] width 557 height 310
